Goal: Check status: Check status

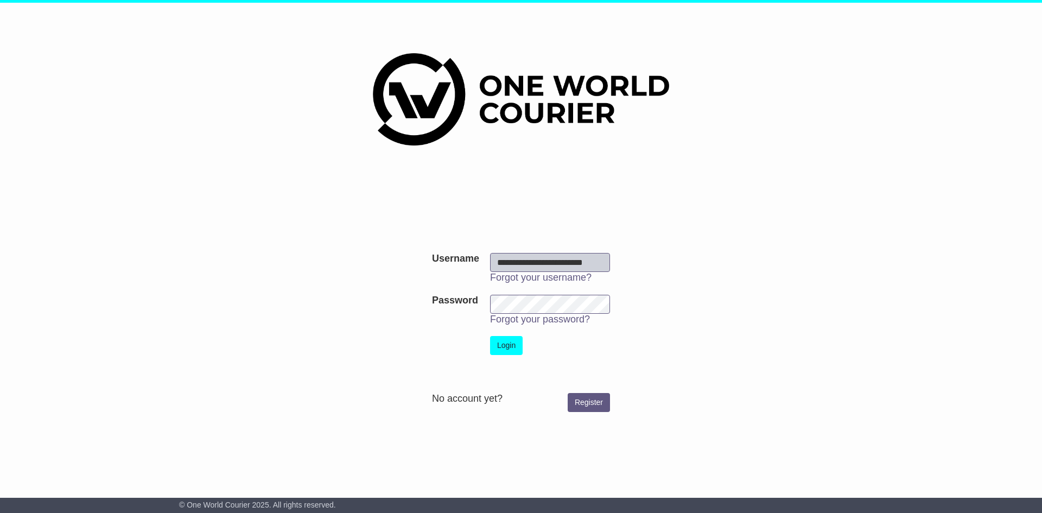
click at [504, 347] on button "Login" at bounding box center [506, 345] width 33 height 19
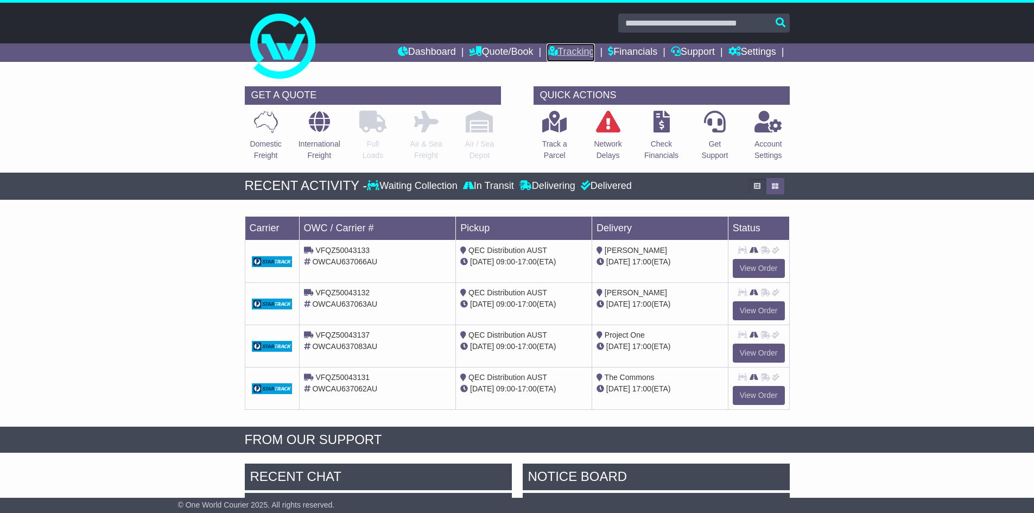
click at [583, 55] on link "Tracking" at bounding box center [571, 52] width 48 height 18
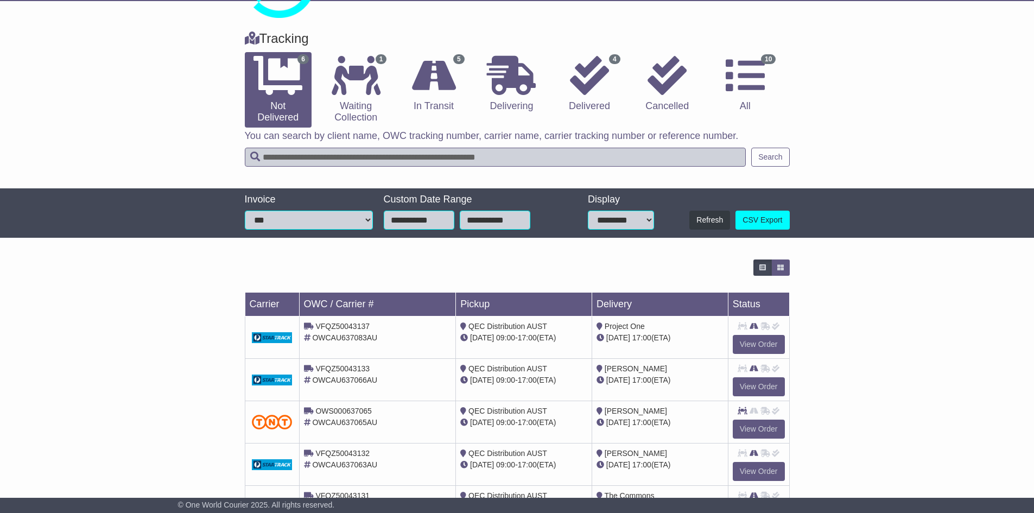
scroll to position [54, 0]
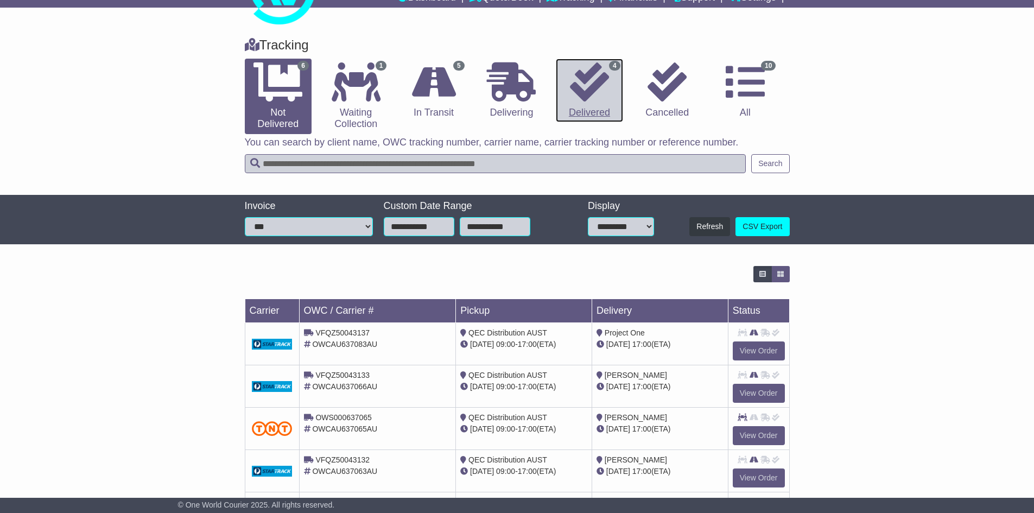
click at [569, 85] on link "4 Delivered" at bounding box center [589, 91] width 67 height 64
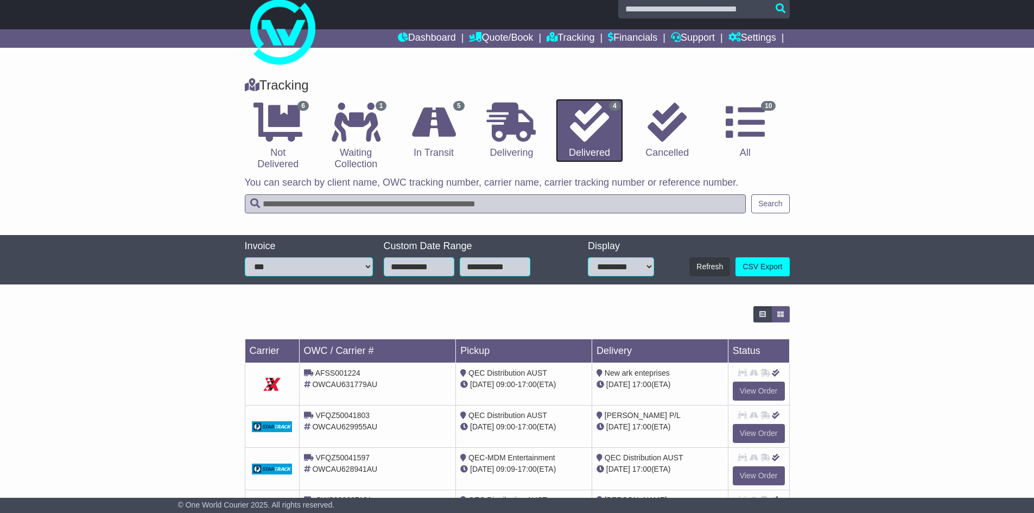
scroll to position [0, 0]
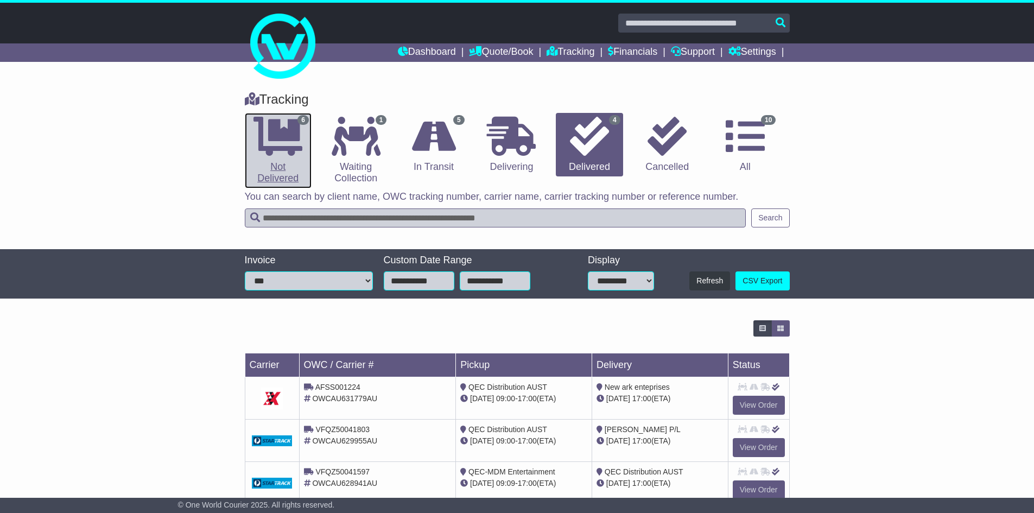
click at [274, 131] on icon at bounding box center [277, 136] width 49 height 39
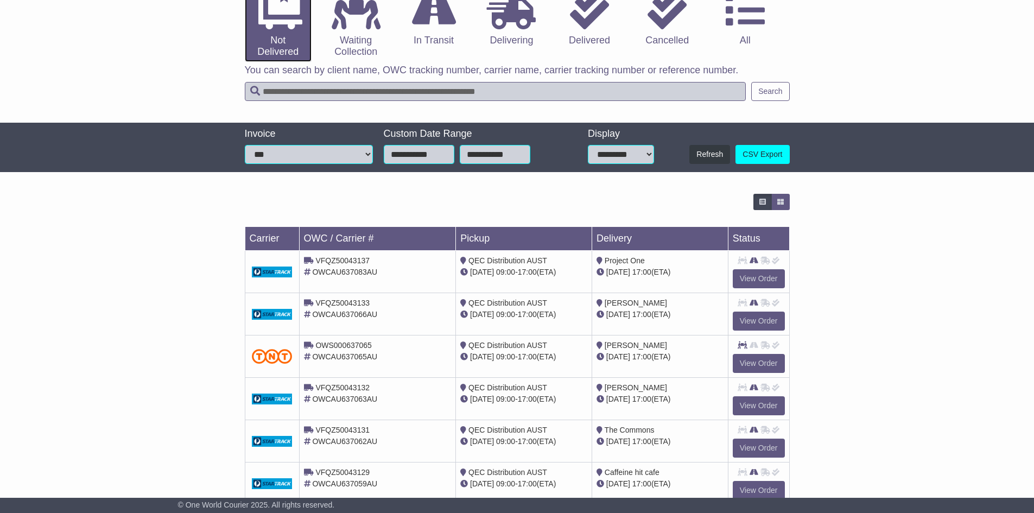
scroll to position [157, 0]
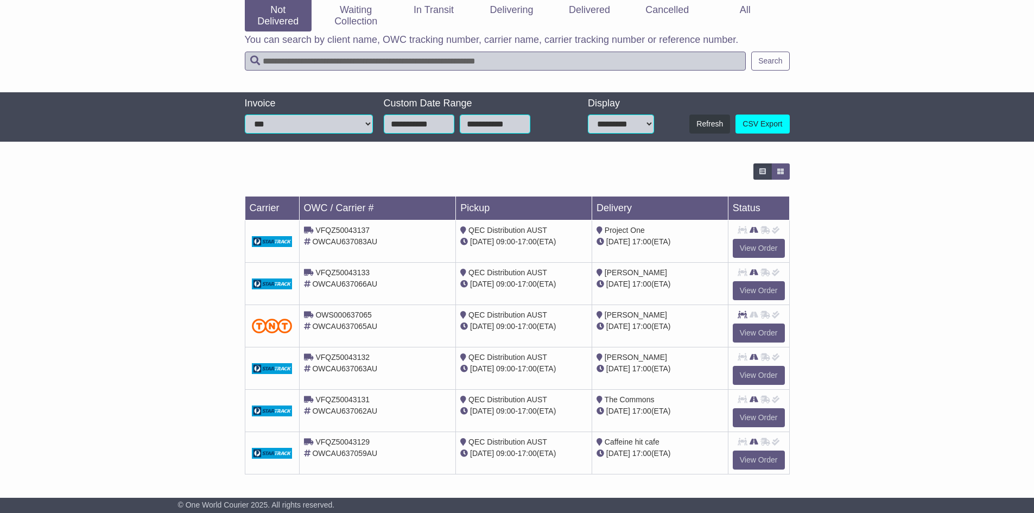
click at [894, 404] on div "Loading... No bookings found Carrier OWC / Carrier # Pickup Delivery Status VFQ…" at bounding box center [517, 324] width 1034 height 333
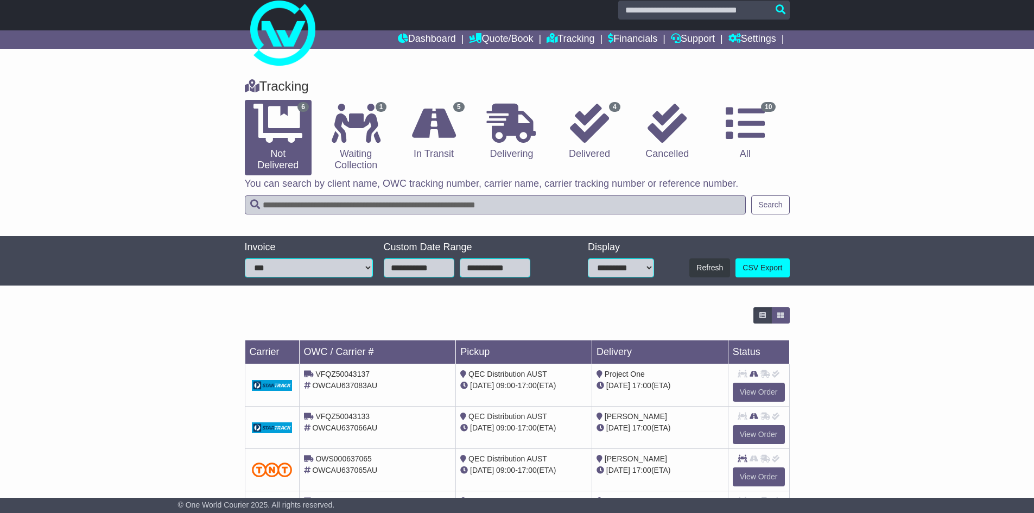
scroll to position [0, 0]
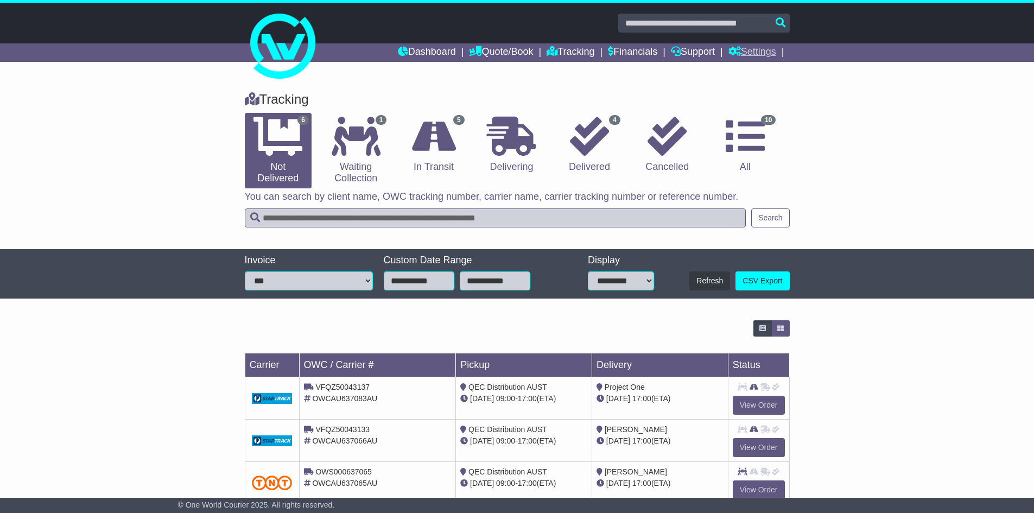
click at [759, 54] on link "Settings" at bounding box center [752, 52] width 48 height 18
click at [759, 72] on link "Settings" at bounding box center [772, 71] width 86 height 12
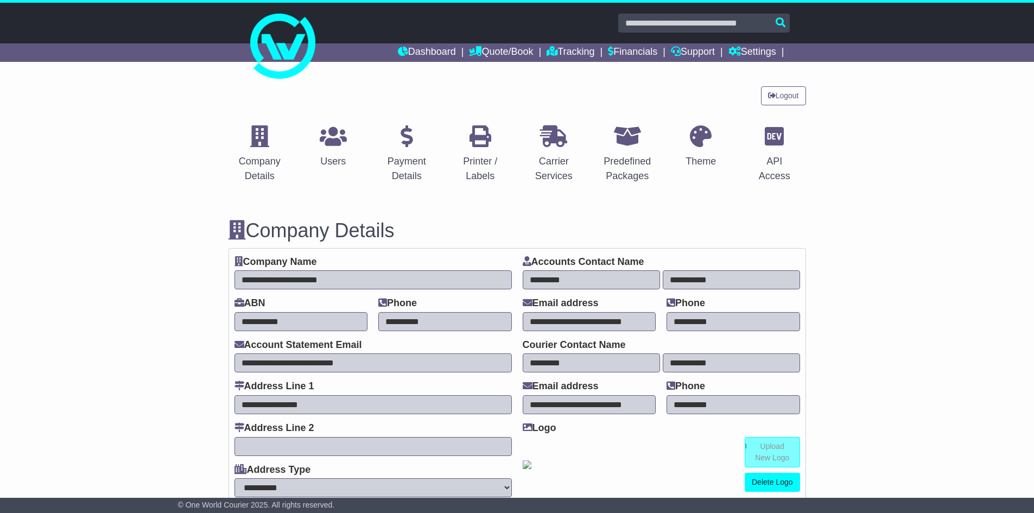
select select "**********"
select select "**"
click at [781, 90] on link "Logout" at bounding box center [783, 95] width 45 height 19
